Goal: Task Accomplishment & Management: Complete application form

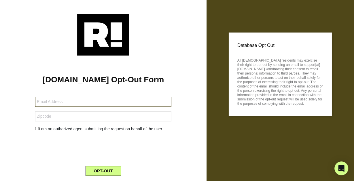
click at [89, 102] on input "text" at bounding box center [103, 102] width 136 height 10
type input "[EMAIL_ADDRESS][DOMAIN_NAME]"
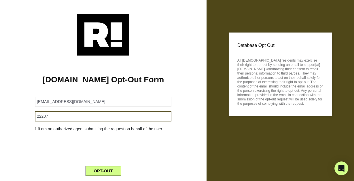
type input "22207"
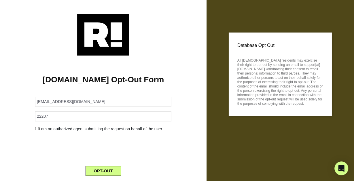
click at [91, 131] on div "I am an authorized agent submitting the request on behalf of the user." at bounding box center [103, 129] width 145 height 6
click at [35, 129] on div "I am an authorized agent submitting the request on behalf of the user." at bounding box center [103, 129] width 145 height 6
click at [36, 130] on input "checkbox" at bounding box center [37, 128] width 4 height 3
checkbox input "true"
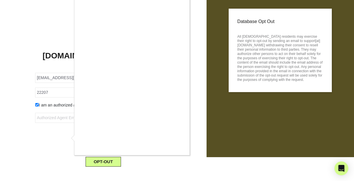
scroll to position [29, 0]
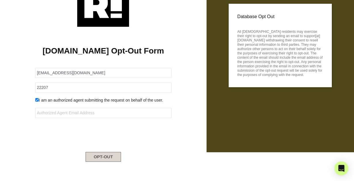
click at [107, 159] on button "OPT-OUT" at bounding box center [103, 157] width 35 height 10
